Goal: Task Accomplishment & Management: Manage account settings

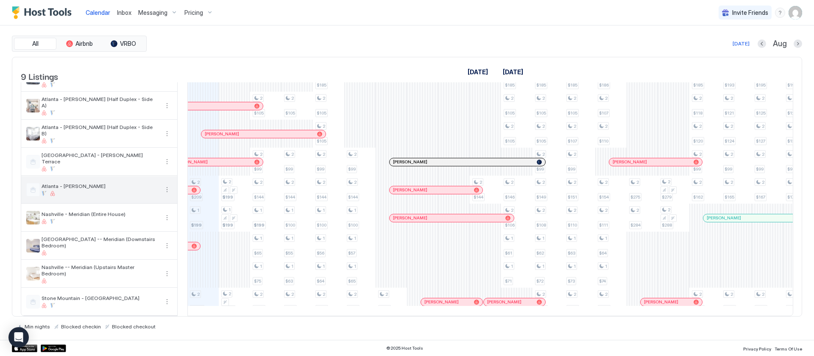
scroll to position [36, 0]
click at [167, 184] on button "More options" at bounding box center [167, 189] width 10 height 10
click at [140, 217] on span "Listing Settings" at bounding box center [152, 219] width 38 height 6
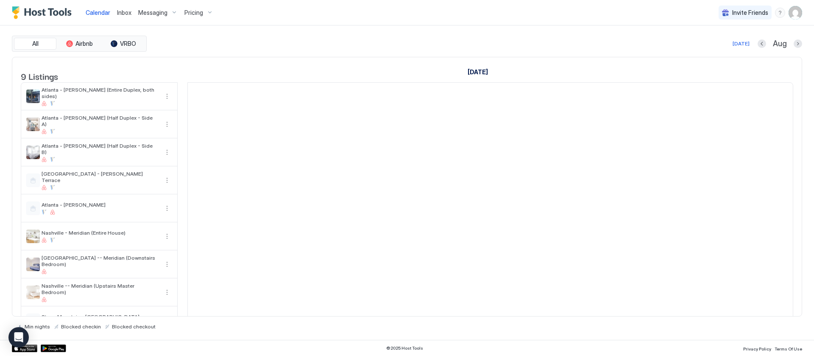
scroll to position [0, 471]
click at [198, 14] on span "Pricing" at bounding box center [193, 13] width 19 height 8
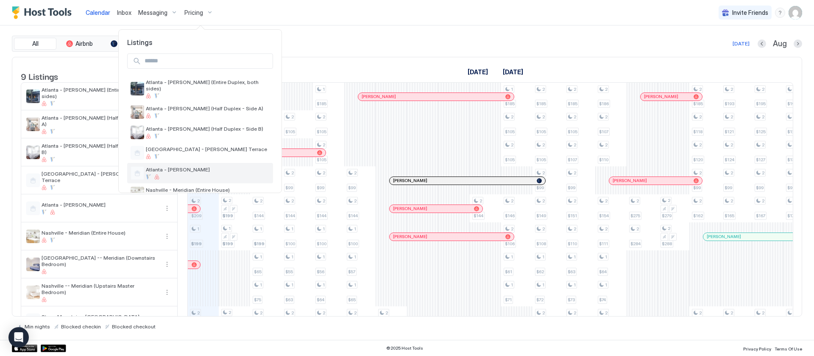
click at [184, 163] on div "Atlanta - [PERSON_NAME]" at bounding box center [200, 173] width 146 height 20
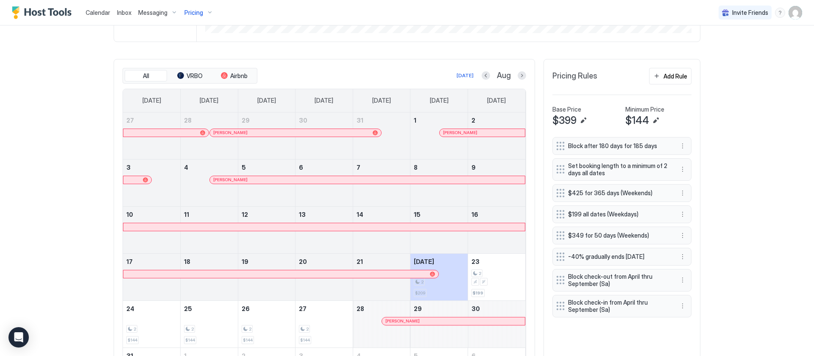
scroll to position [289, 0]
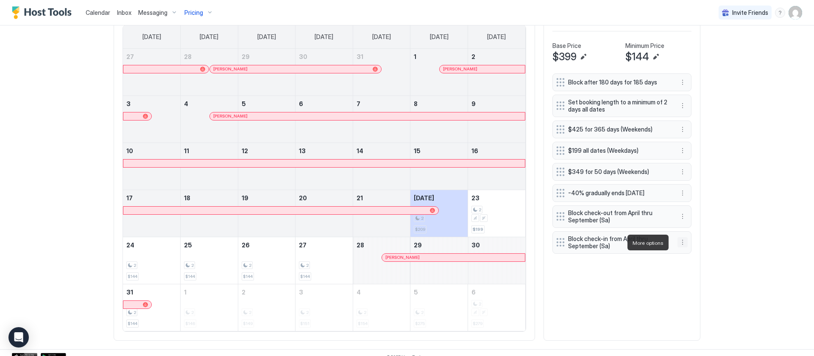
click at [678, 238] on button "More options" at bounding box center [682, 242] width 10 height 10
click at [689, 268] on span "Pause" at bounding box center [693, 267] width 15 height 6
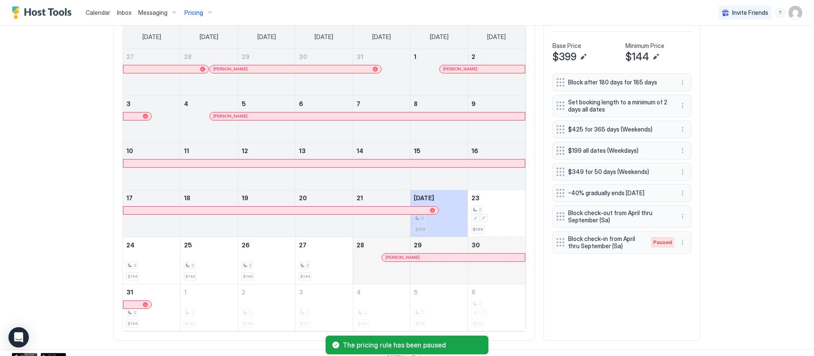
scroll to position [225, 0]
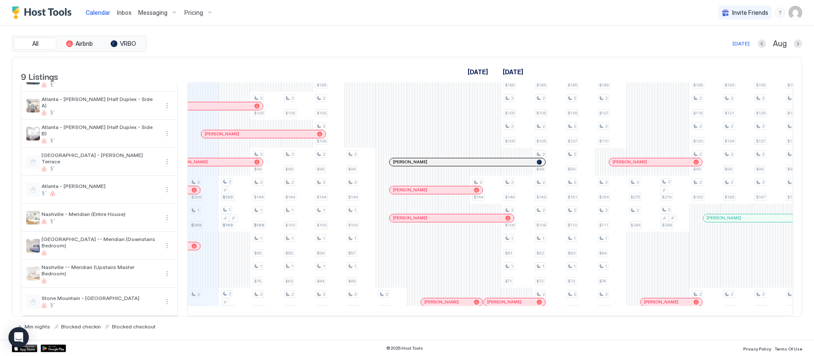
scroll to position [36, 0]
click at [192, 10] on span "Pricing" at bounding box center [193, 13] width 19 height 8
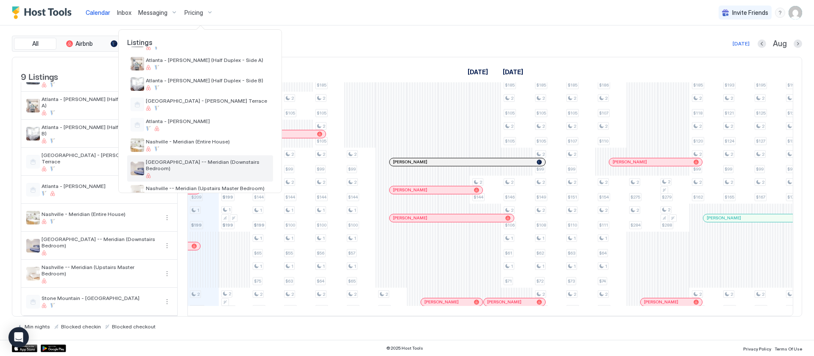
scroll to position [64, 0]
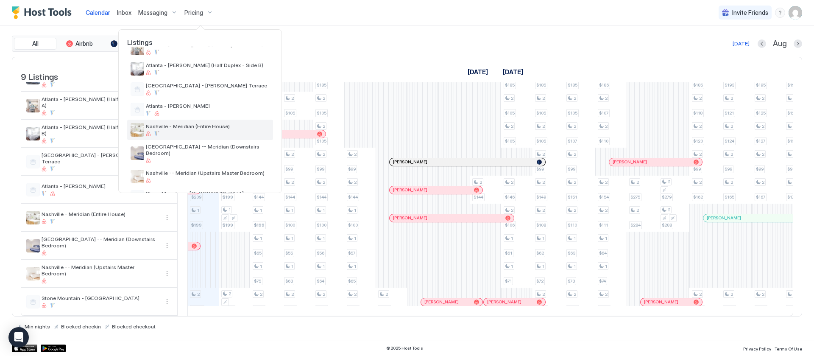
click at [203, 123] on span "Nashville - Meridian (Entire House)" at bounding box center [208, 126] width 124 height 6
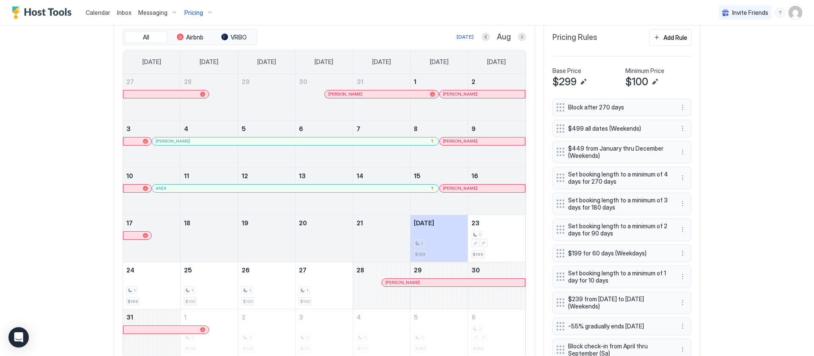
scroll to position [328, 0]
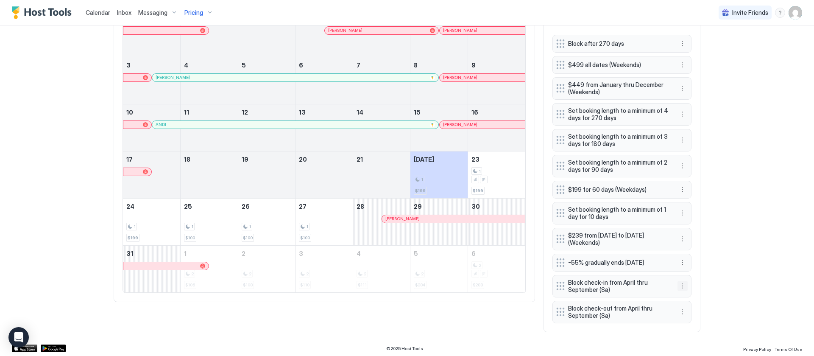
click at [678, 284] on button "More options" at bounding box center [682, 286] width 10 height 10
click at [688, 307] on div "Pause" at bounding box center [689, 312] width 32 height 14
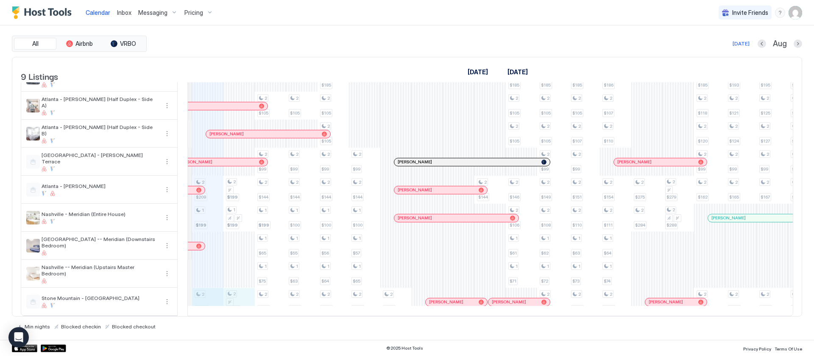
drag, startPoint x: 235, startPoint y: 294, endPoint x: 217, endPoint y: 294, distance: 18.6
click at [200, 294] on div "2 $209 1 $199 2 $239 2 $199 1 $199 2 $259 2 $105 2 $99 2 $144 1 $199 1 $65 1 $7…" at bounding box center [647, 189] width 1850 height 251
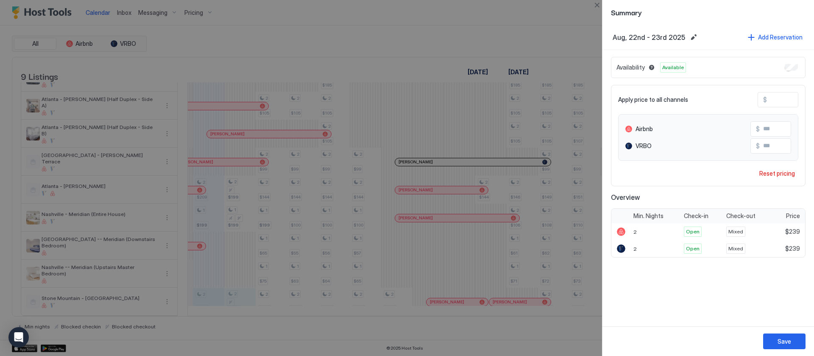
drag, startPoint x: 784, startPoint y: 99, endPoint x: 747, endPoint y: 93, distance: 38.1
click at [747, 93] on div "Apply price to all channels $ ***" at bounding box center [708, 99] width 180 height 15
type input "*"
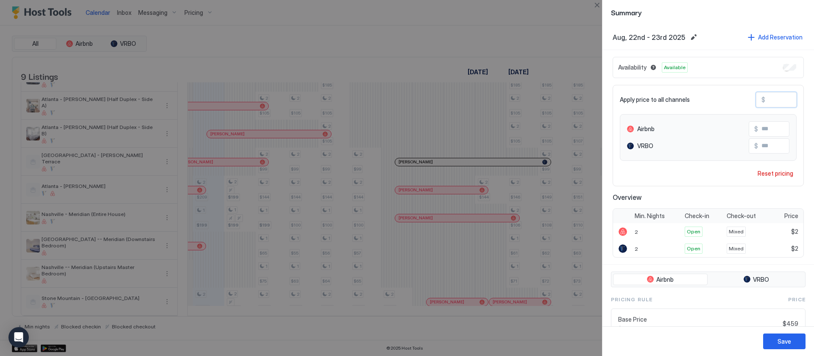
type input "**"
type input "***"
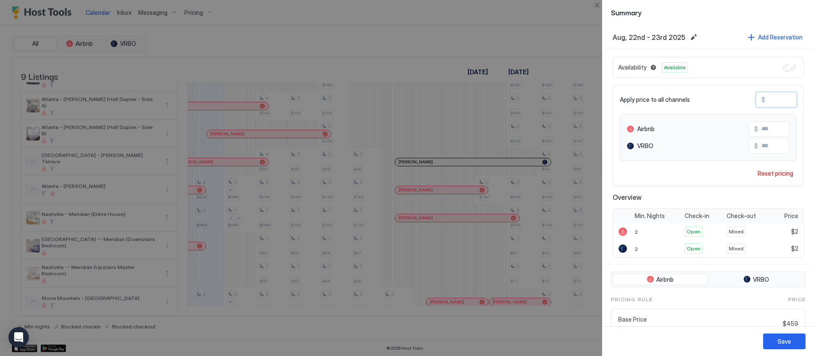
type input "***"
click at [782, 335] on button "Save" at bounding box center [784, 341] width 42 height 16
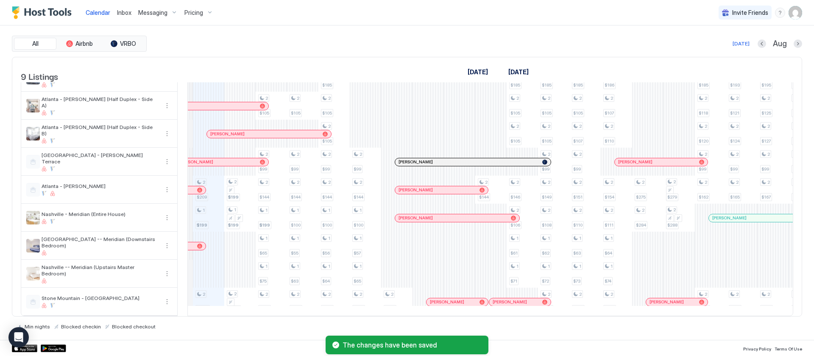
click at [195, 17] on div "Pricing" at bounding box center [199, 13] width 36 height 14
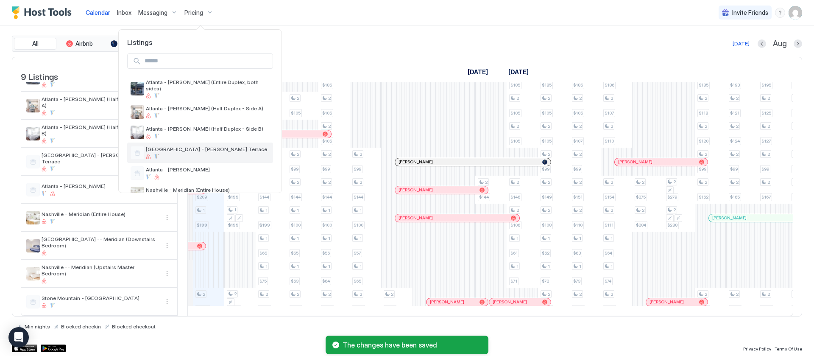
scroll to position [64, 0]
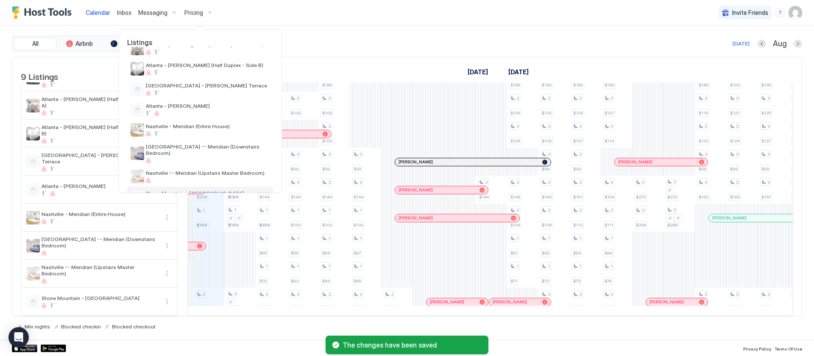
click at [212, 190] on span "Stone Mountain - [GEOGRAPHIC_DATA]" at bounding box center [208, 193] width 124 height 6
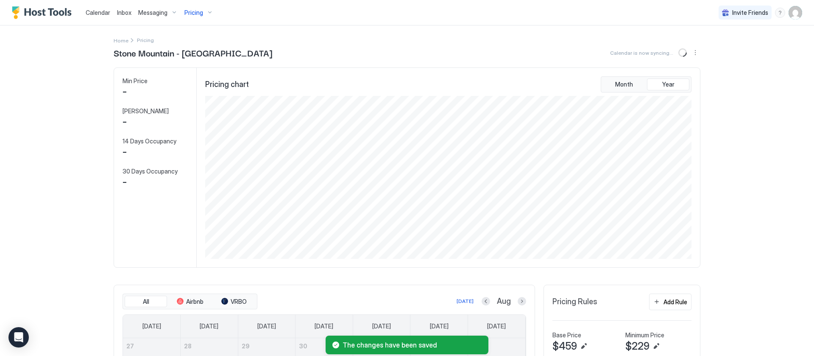
scroll to position [163, 488]
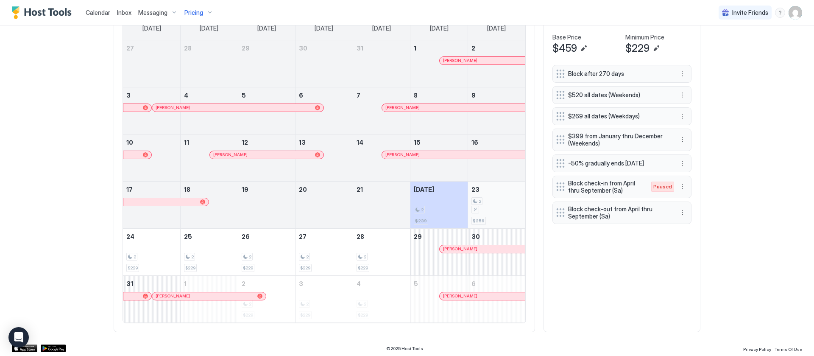
click at [471, 208] on div "August 23, 2025" at bounding box center [475, 210] width 8 height 8
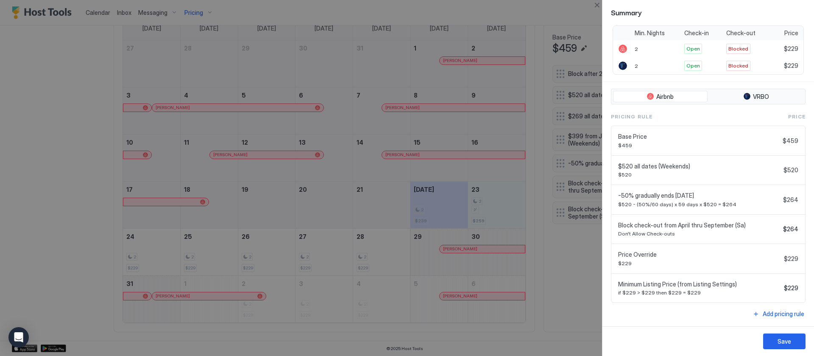
scroll to position [0, 0]
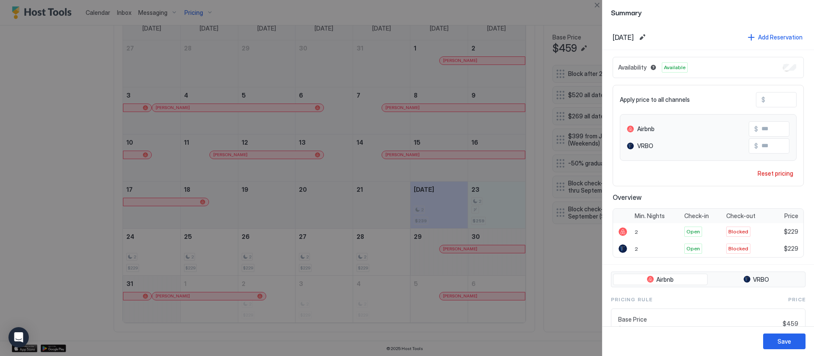
click at [566, 16] on div at bounding box center [407, 178] width 814 height 356
click at [568, 273] on div at bounding box center [407, 178] width 814 height 356
click at [567, 273] on div at bounding box center [407, 178] width 814 height 356
